Goal: Task Accomplishment & Management: Manage account settings

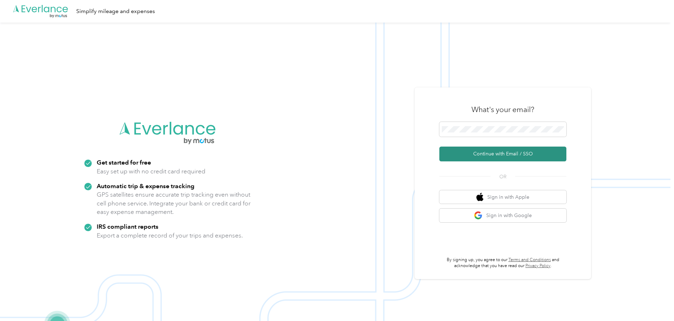
click at [499, 152] on button "Continue with Email / SSO" at bounding box center [502, 154] width 127 height 15
click at [493, 155] on button "Continue with Email / SSO" at bounding box center [502, 154] width 127 height 15
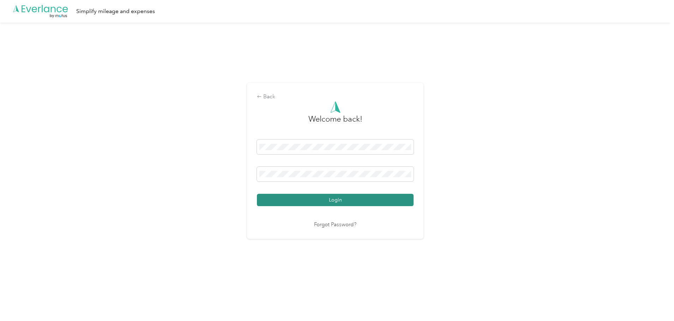
click at [336, 199] on button "Login" at bounding box center [335, 200] width 157 height 12
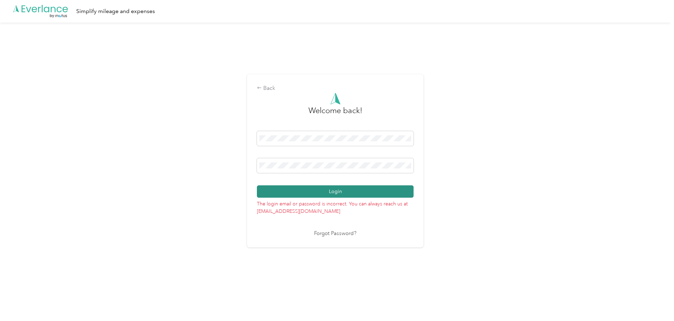
click at [397, 189] on button "Login" at bounding box center [335, 192] width 157 height 12
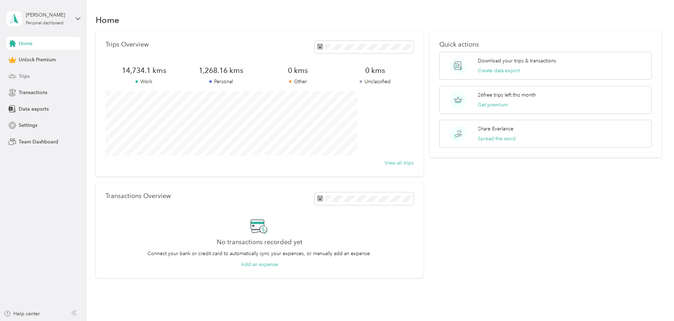
click at [34, 77] on div "Trips" at bounding box center [43, 76] width 74 height 13
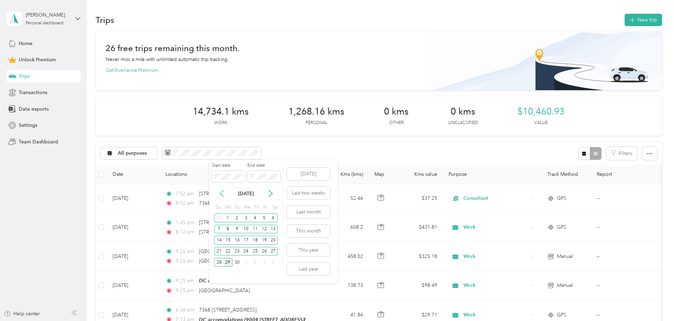
click at [223, 195] on icon at bounding box center [221, 193] width 7 height 7
click at [271, 195] on icon at bounding box center [271, 194] width 4 height 6
click at [225, 250] on div "22" at bounding box center [227, 251] width 9 height 9
click at [220, 262] on div "28" at bounding box center [218, 262] width 9 height 9
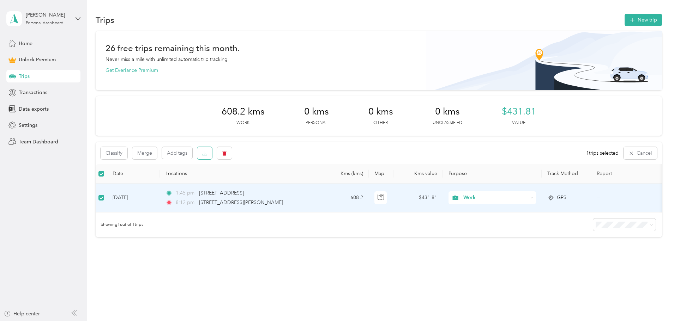
click at [212, 155] on button "button" at bounding box center [204, 153] width 15 height 12
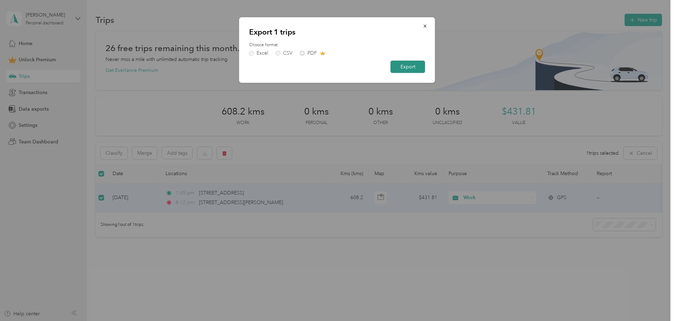
click at [405, 65] on button "Export" at bounding box center [408, 67] width 35 height 12
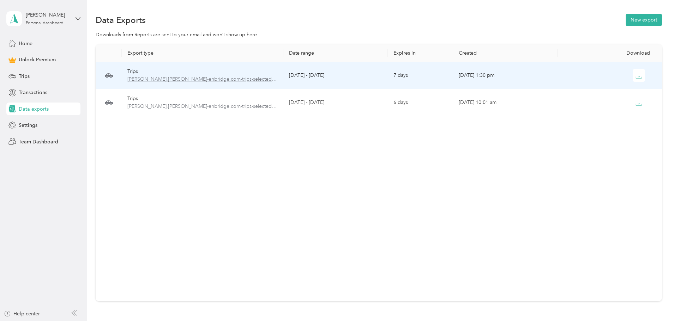
click at [203, 78] on span "[PERSON_NAME].[PERSON_NAME]-enbridge.com-trips-selected-1.xlsx" at bounding box center [202, 79] width 150 height 8
click at [633, 77] on button "button" at bounding box center [639, 75] width 13 height 13
